Goal: Navigation & Orientation: Find specific page/section

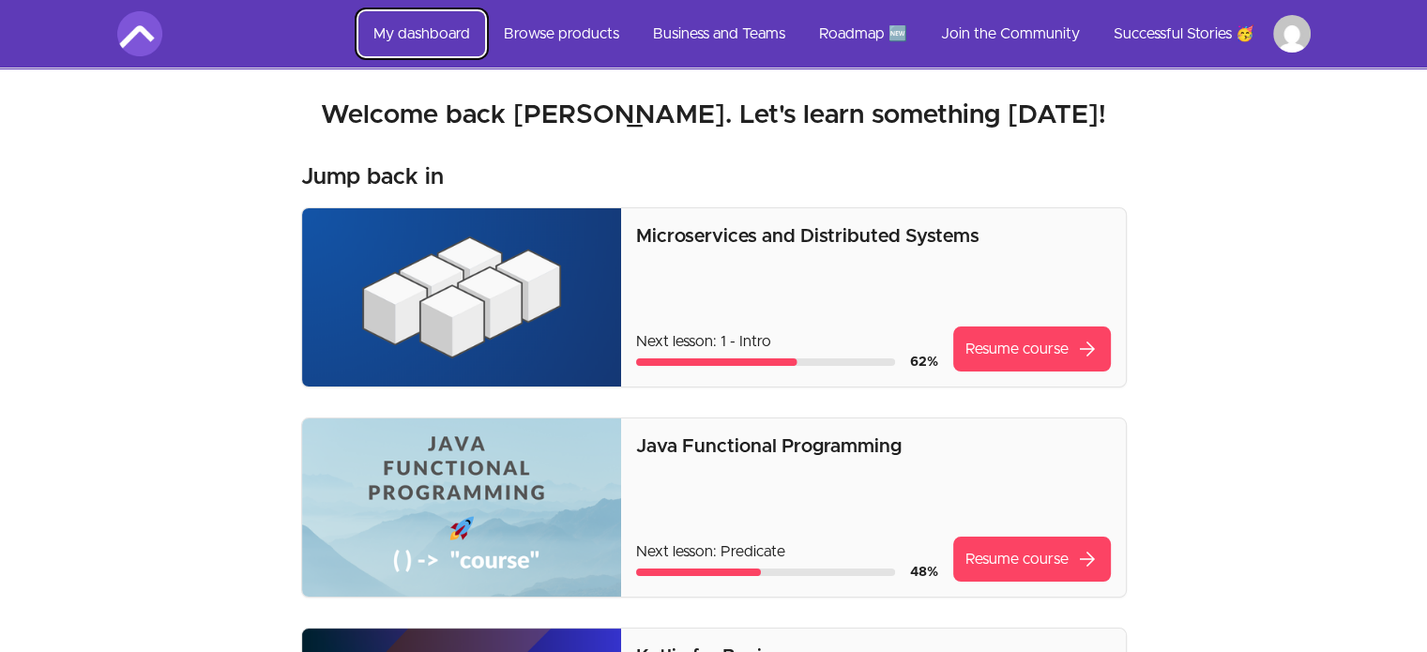
click at [410, 30] on link "My dashboard" at bounding box center [421, 33] width 127 height 45
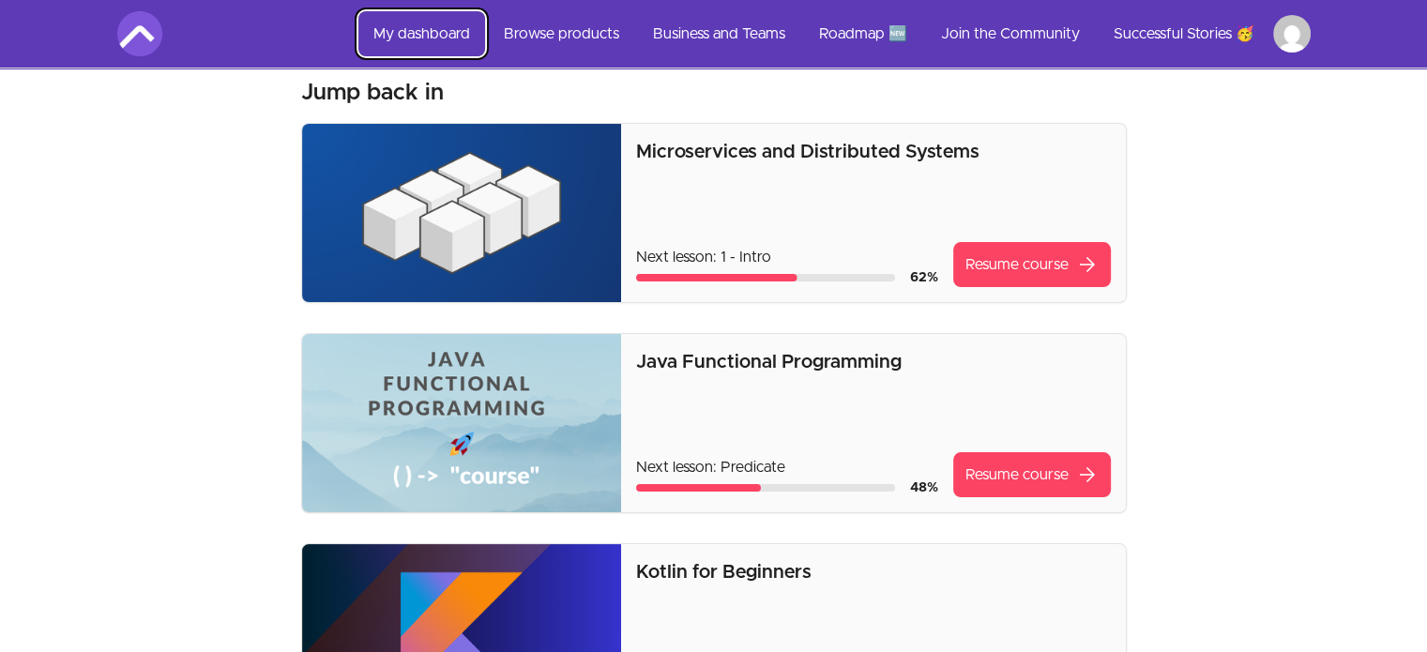
scroll to position [94, 0]
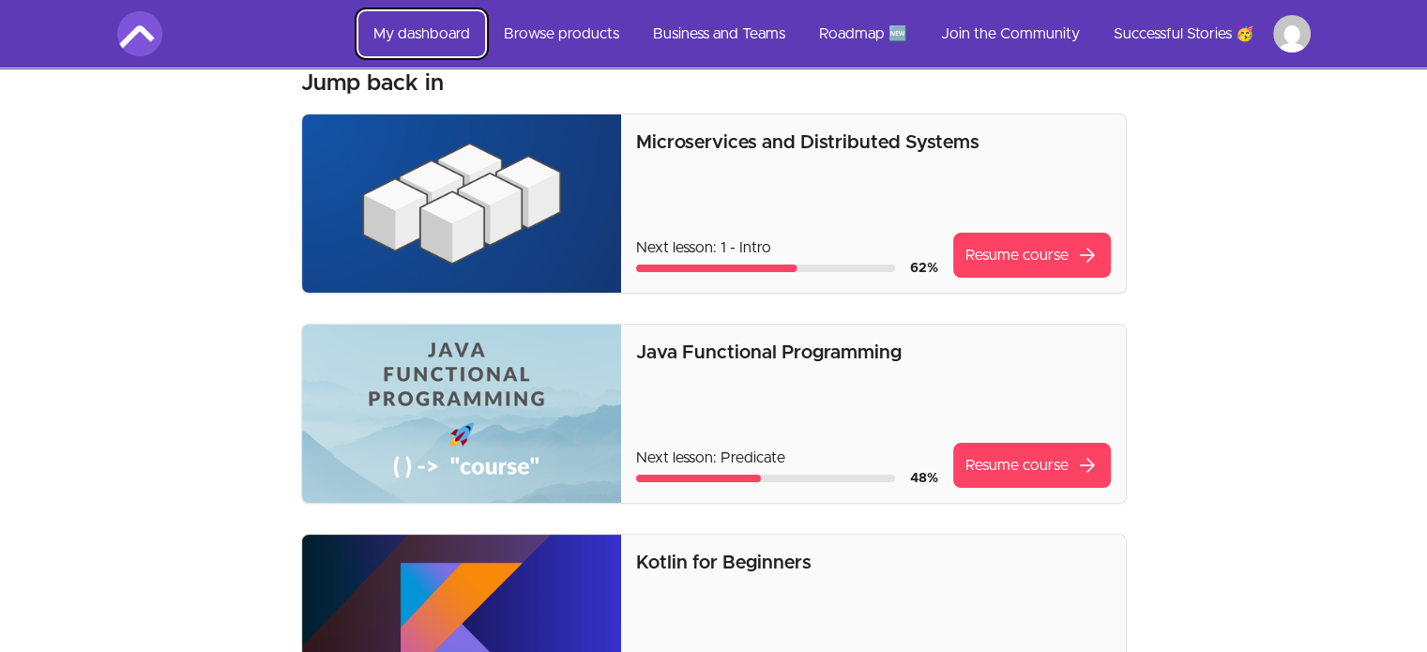
click at [416, 33] on link "My dashboard" at bounding box center [421, 33] width 127 height 45
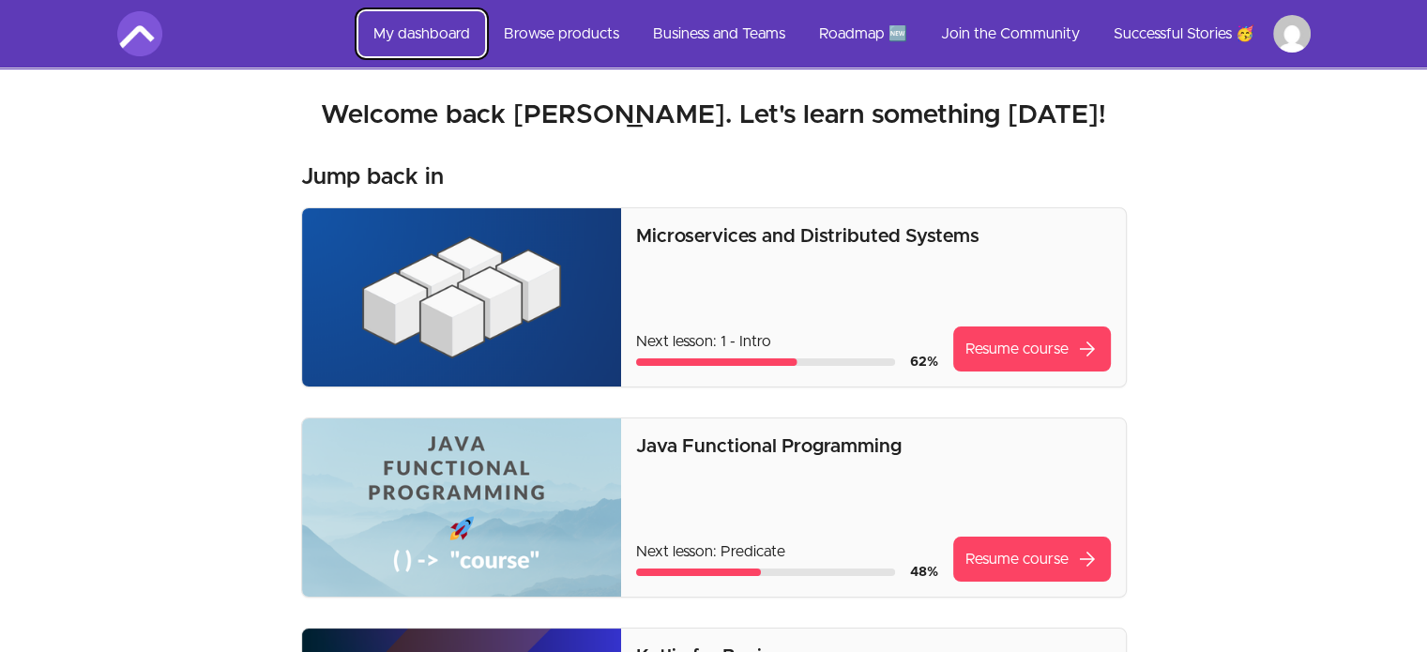
click at [420, 19] on link "My dashboard" at bounding box center [421, 33] width 127 height 45
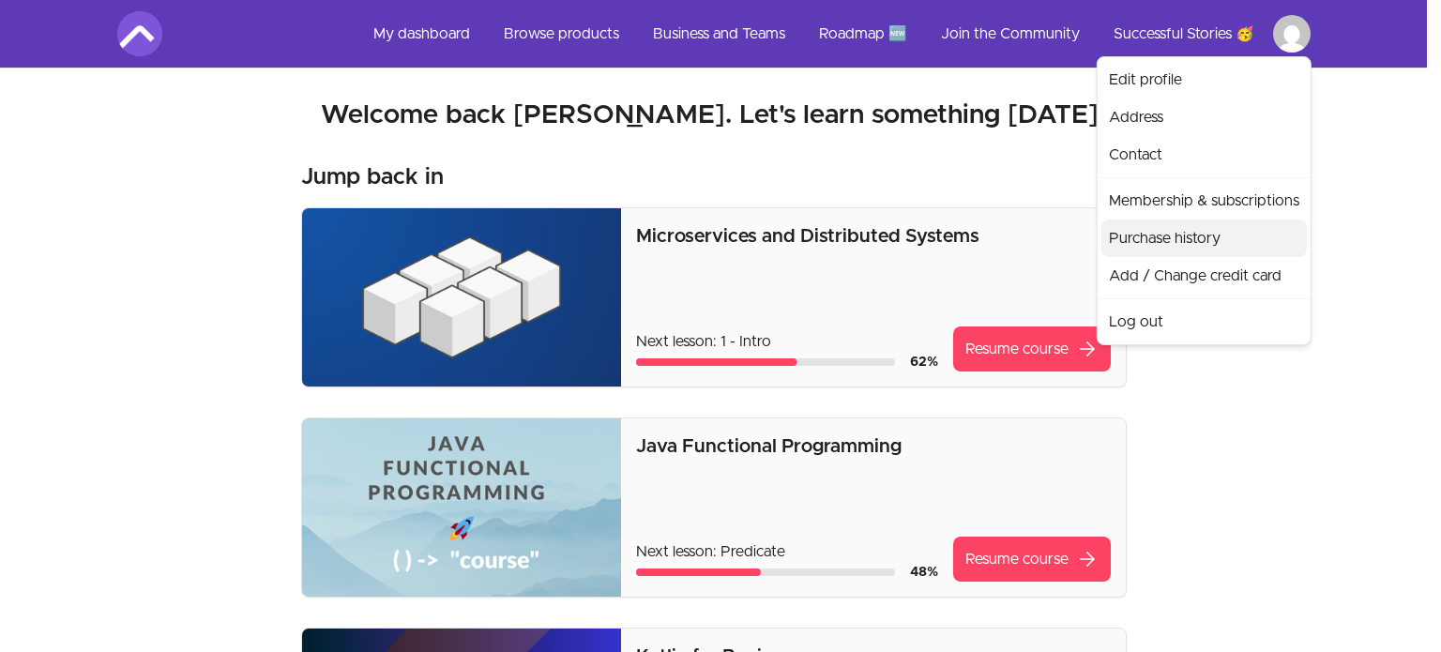
click at [1162, 235] on link "Purchase history" at bounding box center [1203, 238] width 205 height 38
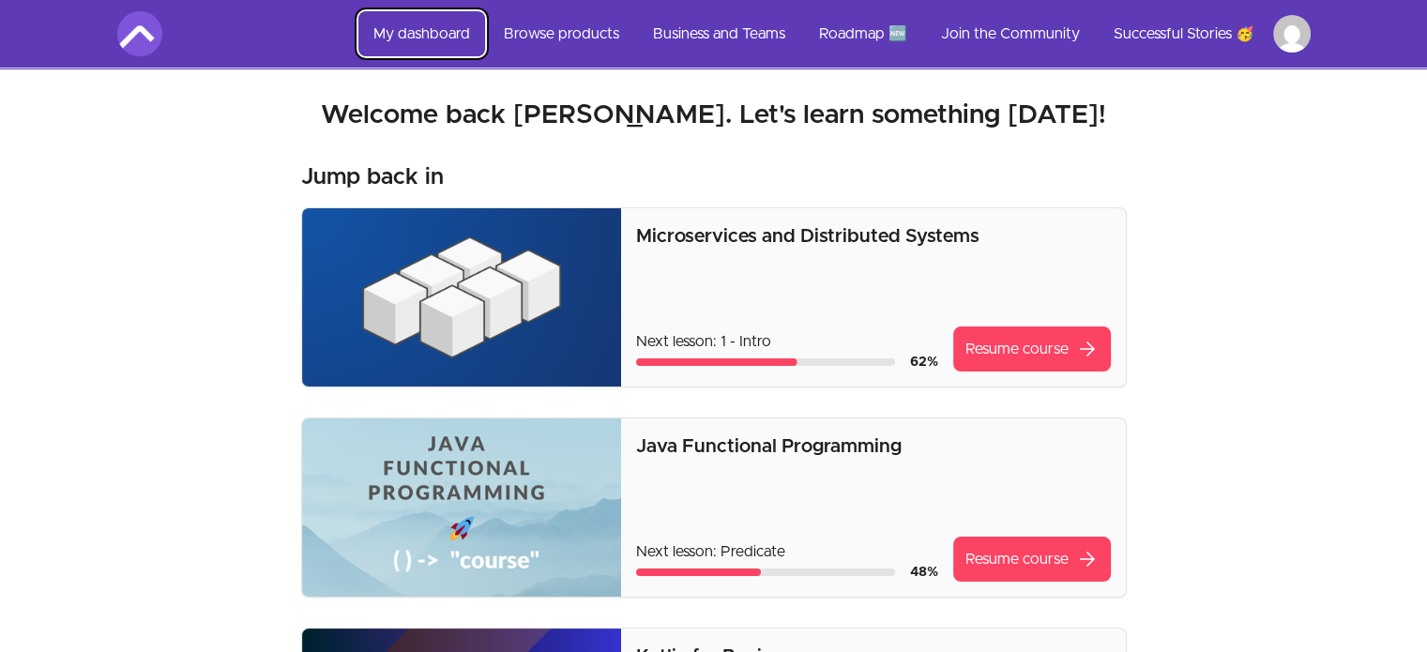
click at [417, 26] on link "My dashboard" at bounding box center [421, 33] width 127 height 45
click at [562, 24] on link "Browse products" at bounding box center [561, 33] width 145 height 45
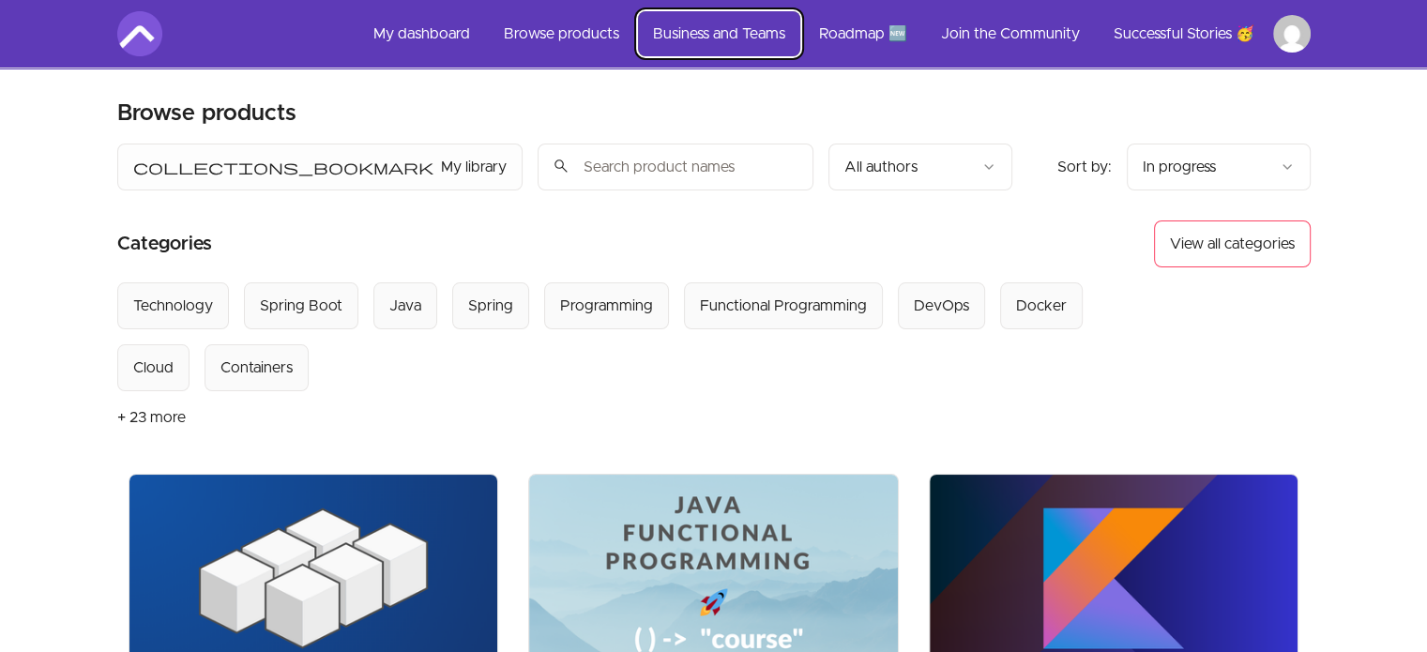
click at [728, 34] on link "Business and Teams" at bounding box center [719, 33] width 162 height 45
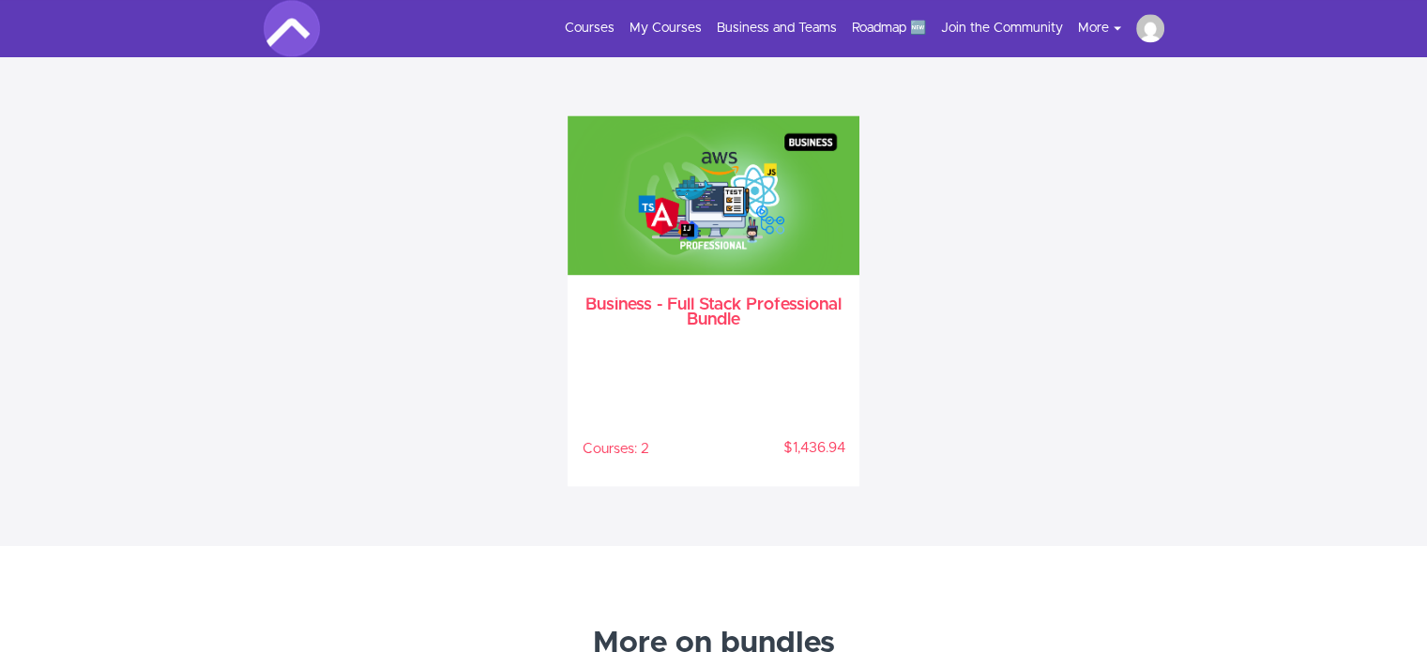
scroll to position [2666, 0]
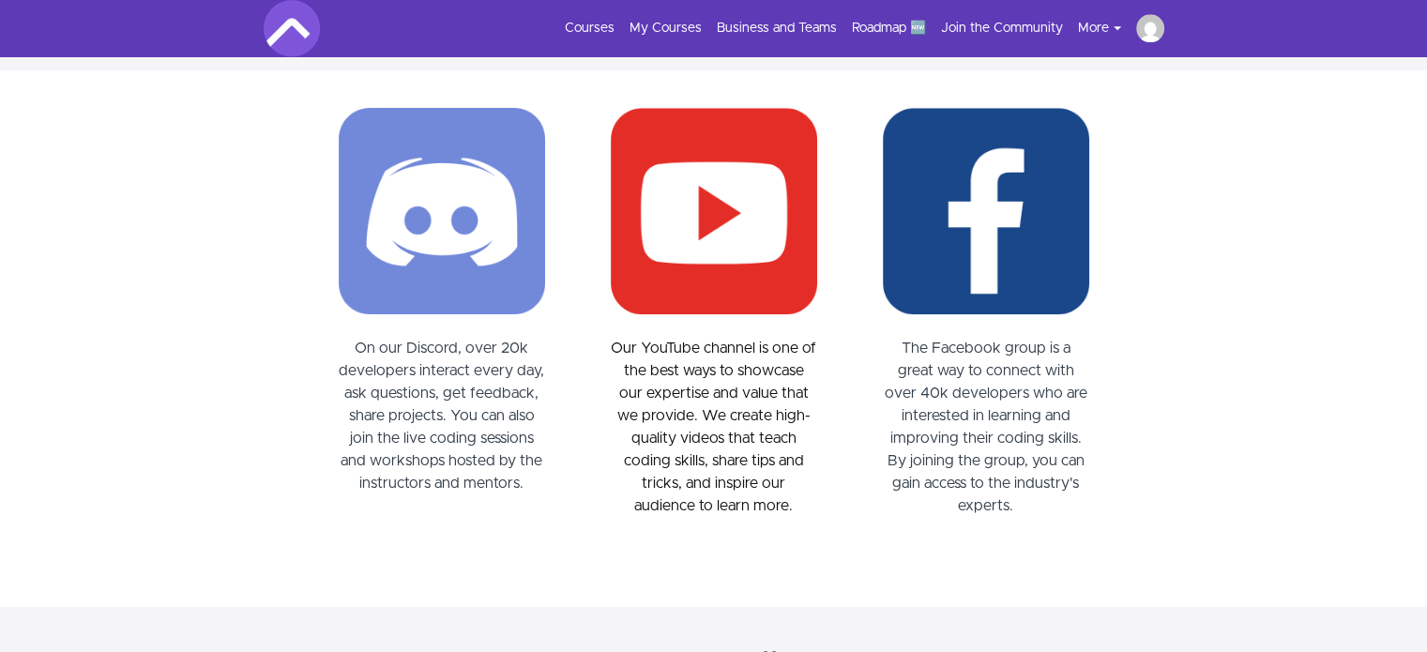
click at [576, 295] on div "On our Discord, over 20k developers interact every day, ask questions, get feed…" at bounding box center [714, 338] width 750 height 461
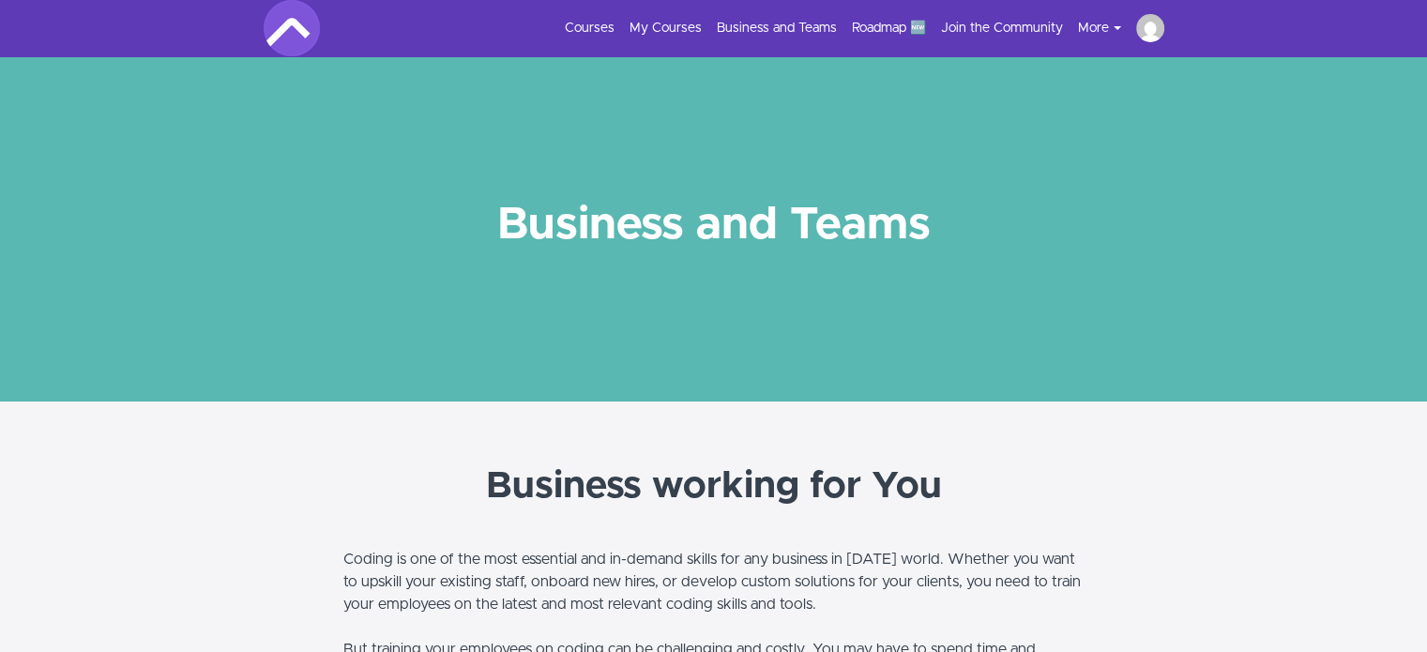
scroll to position [0, 0]
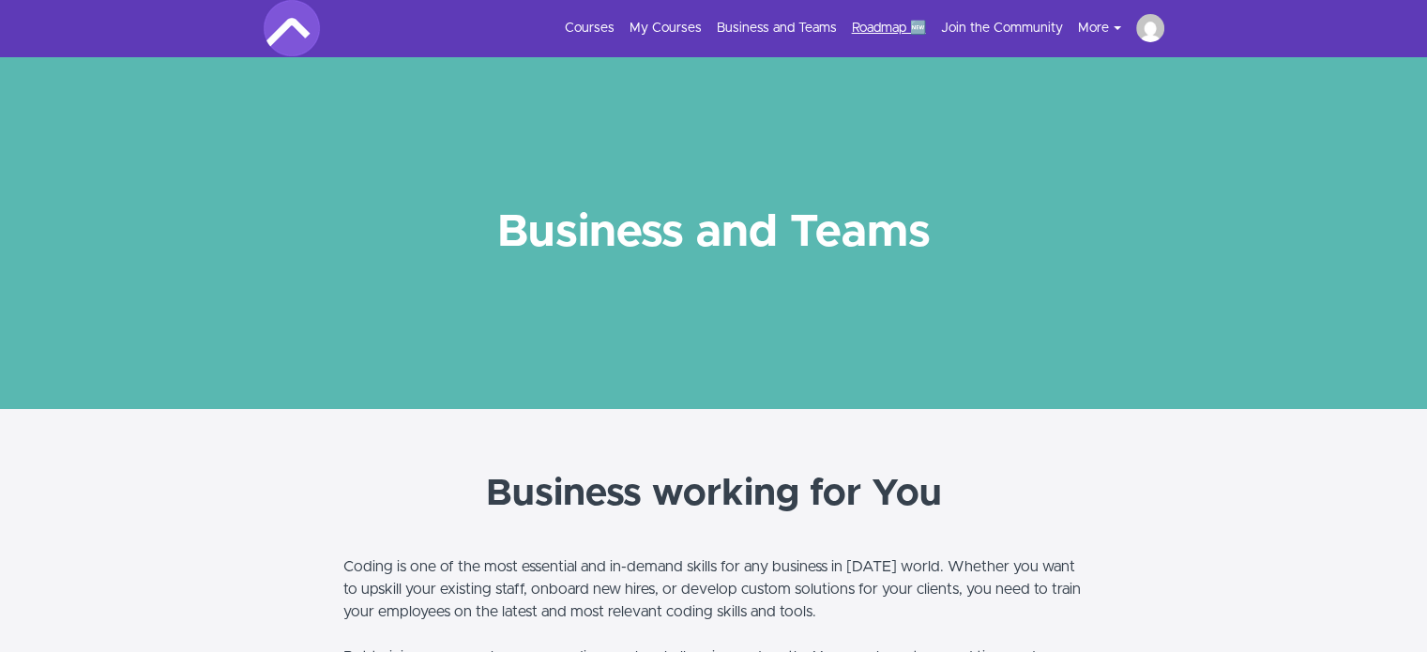
click at [870, 26] on link "Roadmap 🆕" at bounding box center [889, 28] width 74 height 19
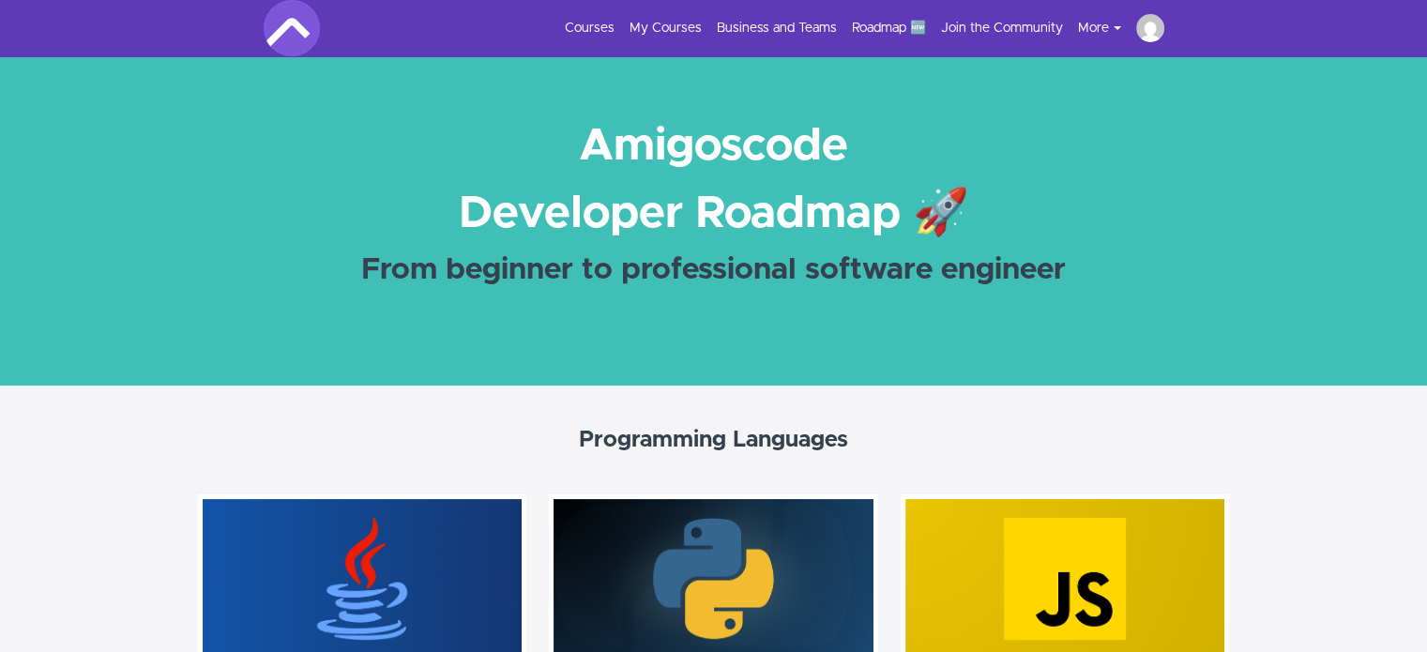
click at [1105, 21] on button "More" at bounding box center [1107, 28] width 58 height 19
click at [1161, 25] on img at bounding box center [1150, 28] width 28 height 28
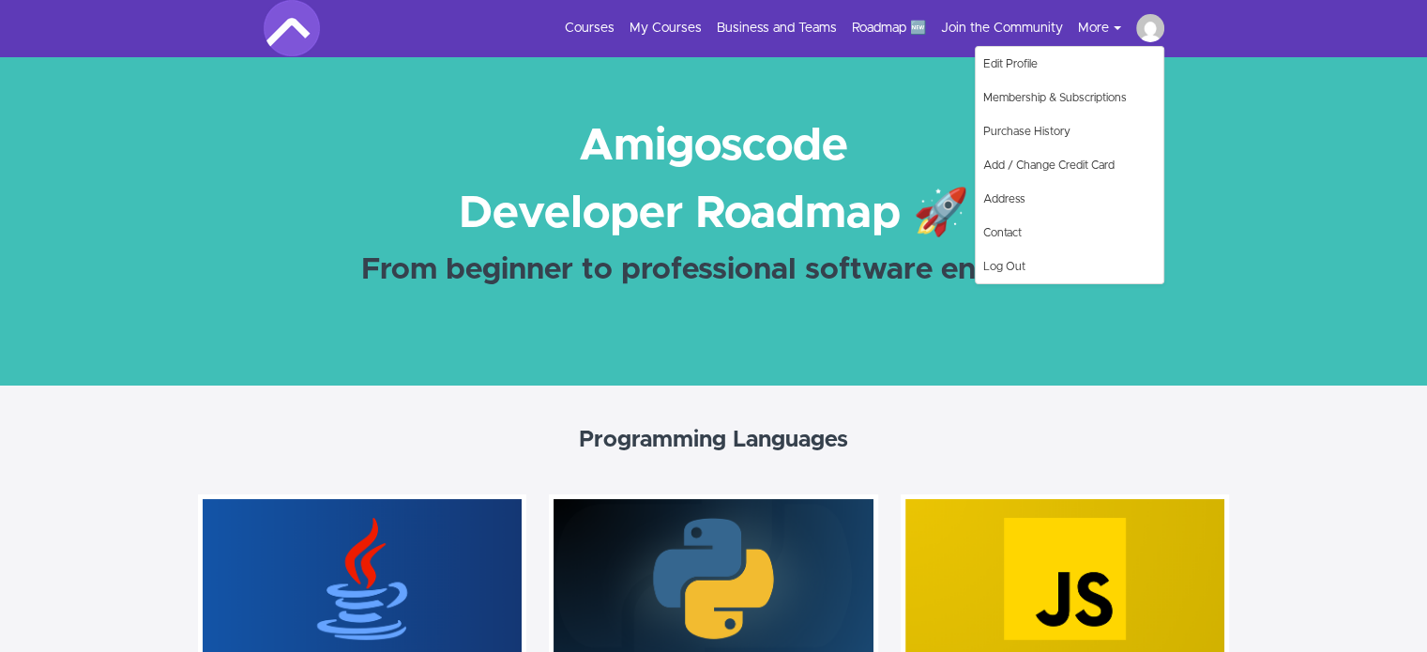
click at [1103, 388] on section "Programming Languages Java For Beginners Start your Java Developer journey with…" at bounding box center [713, 659] width 1427 height 549
